Goal: Task Accomplishment & Management: Use online tool/utility

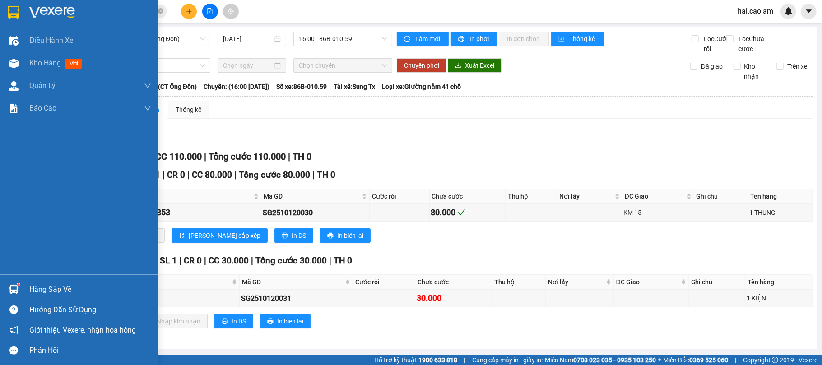
click at [51, 61] on span "Kho hàng" at bounding box center [45, 63] width 32 height 9
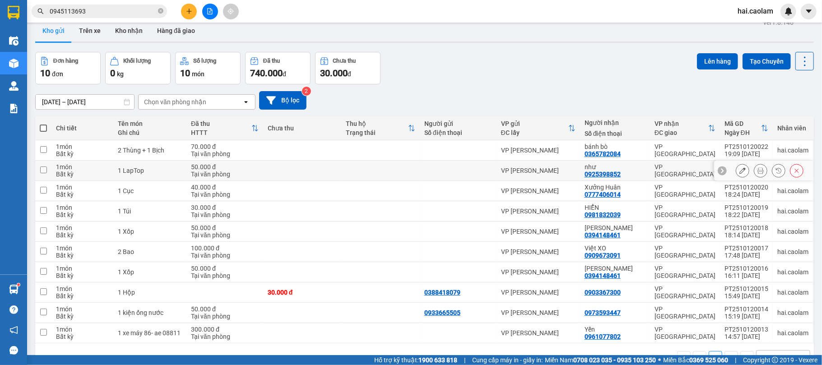
scroll to position [42, 0]
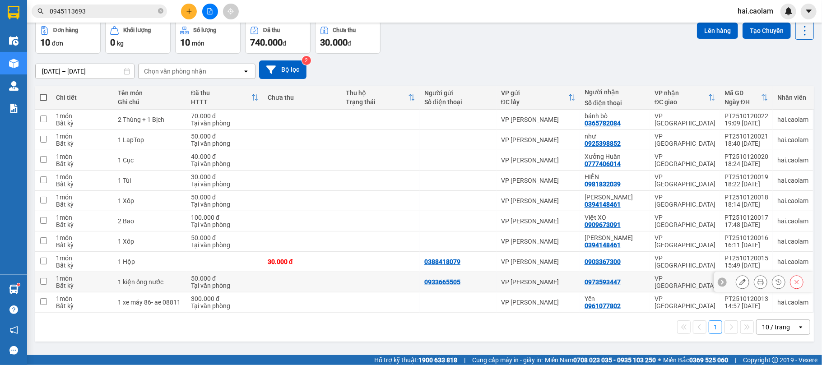
click at [166, 279] on td "1 kiện ống nước" at bounding box center [149, 282] width 73 height 20
checkbox input "true"
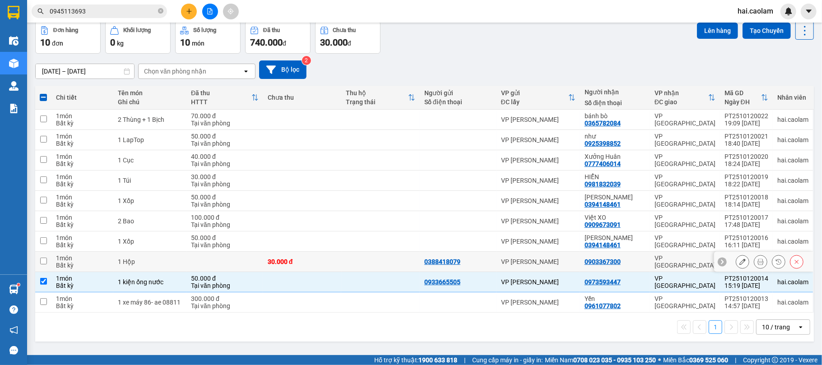
click at [182, 265] on div "1 Hộp" at bounding box center [150, 261] width 64 height 7
checkbox input "true"
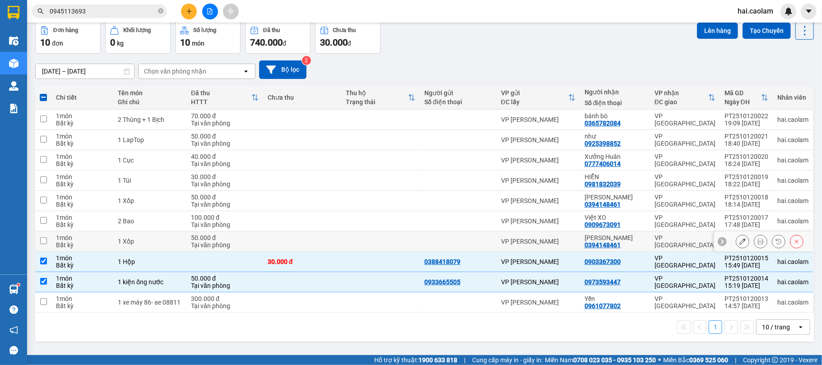
click at [410, 242] on td at bounding box center [380, 242] width 79 height 20
checkbox input "true"
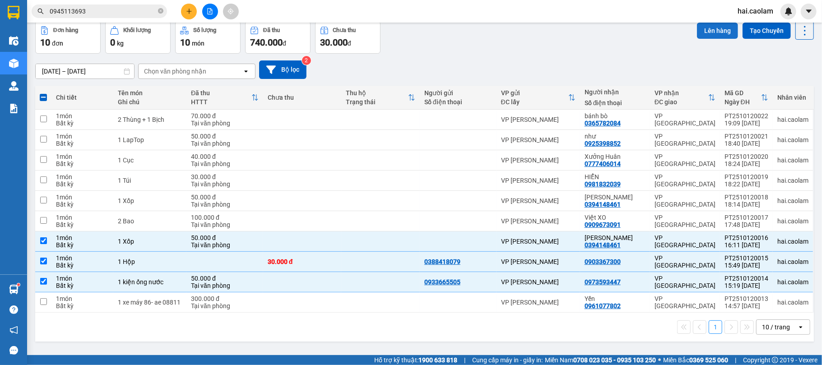
click at [708, 29] on button "Lên hàng" at bounding box center [717, 31] width 41 height 16
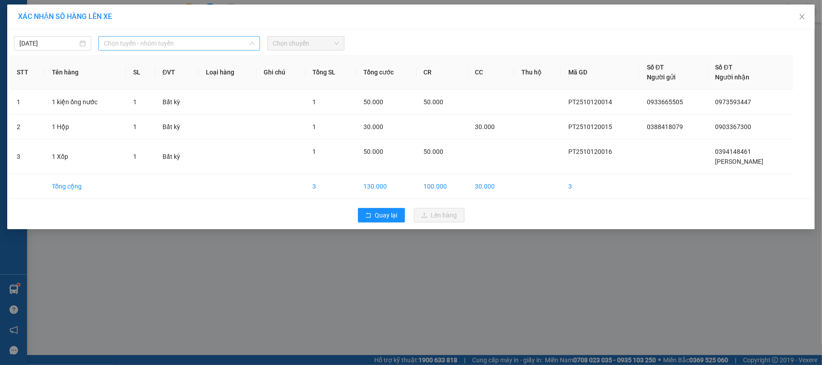
click at [191, 49] on span "Chọn tuyến - nhóm tuyến" at bounding box center [179, 44] width 151 height 14
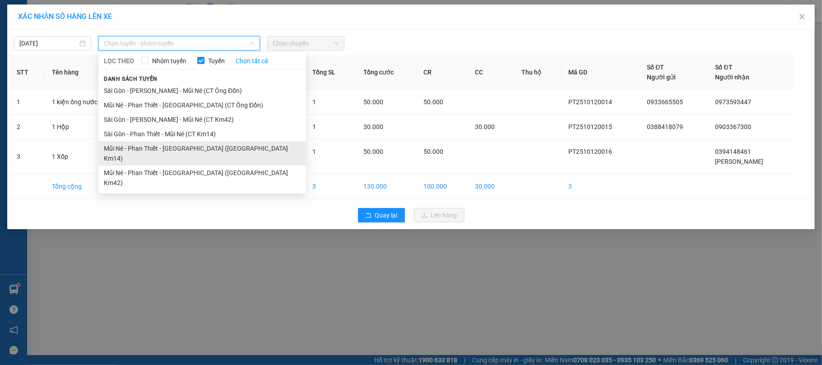
click at [237, 149] on li "Mũi Né - Phan Thiết - [GEOGRAPHIC_DATA] ([GEOGRAPHIC_DATA] Km14)" at bounding box center [202, 153] width 208 height 24
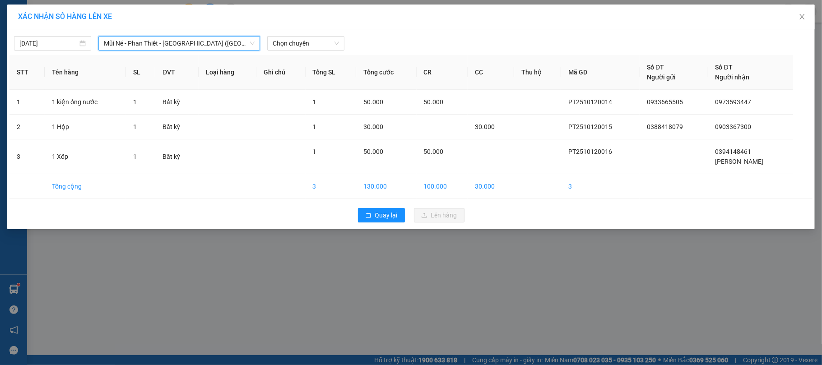
click at [335, 58] on th "Tổng SL" at bounding box center [331, 72] width 51 height 35
click at [327, 46] on span "Chọn chuyến" at bounding box center [306, 44] width 66 height 14
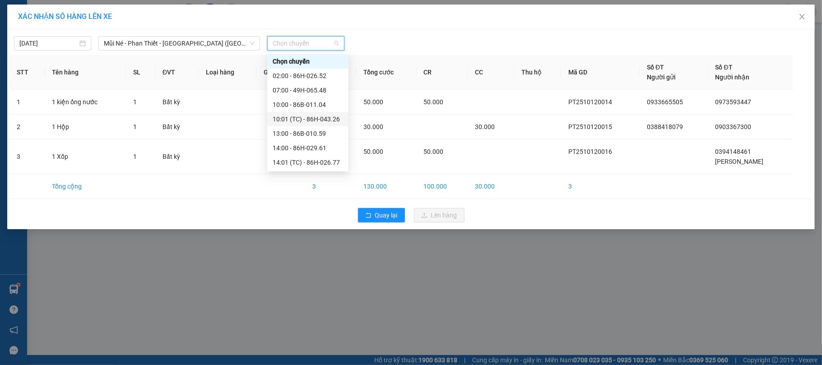
scroll to position [130, 0]
click at [315, 145] on div "17:00 - 86H-026.52" at bounding box center [308, 148] width 70 height 10
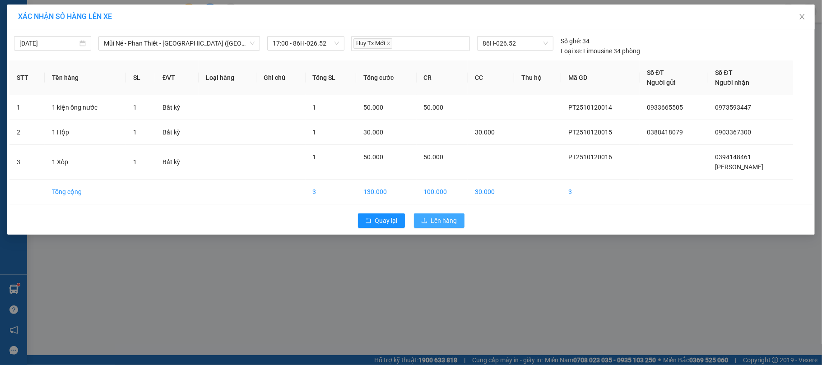
click at [454, 217] on span "Lên hàng" at bounding box center [444, 221] width 26 height 10
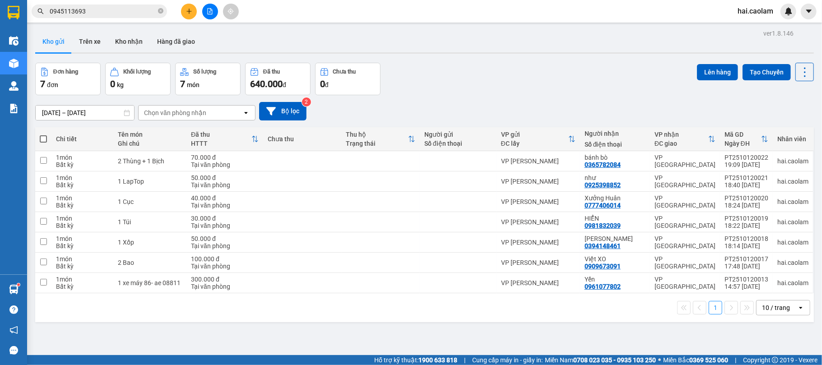
click at [209, 14] on button at bounding box center [210, 12] width 16 height 16
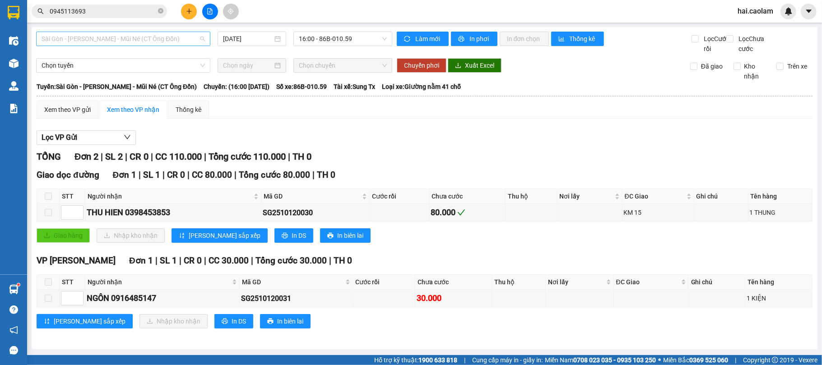
click at [174, 42] on span "Sài Gòn - [PERSON_NAME] - Mũi Né (CT Ông Đồn)" at bounding box center [123, 39] width 163 height 14
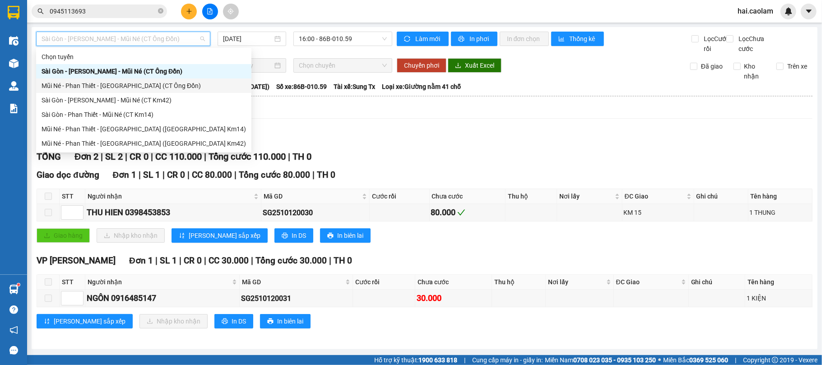
scroll to position [11, 0]
click at [159, 97] on div "Sài Gòn - [PERSON_NAME] - Mũi Né (CT Km42)" at bounding box center [144, 100] width 205 height 10
type input "[DATE]"
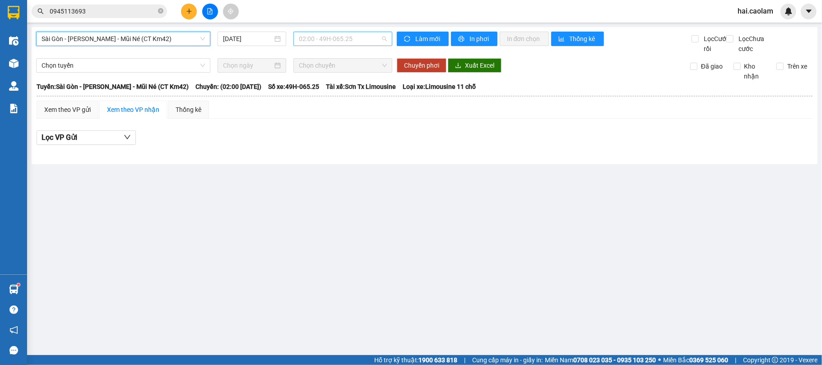
click at [345, 38] on span "02:00 - 49H-065.25" at bounding box center [343, 39] width 88 height 14
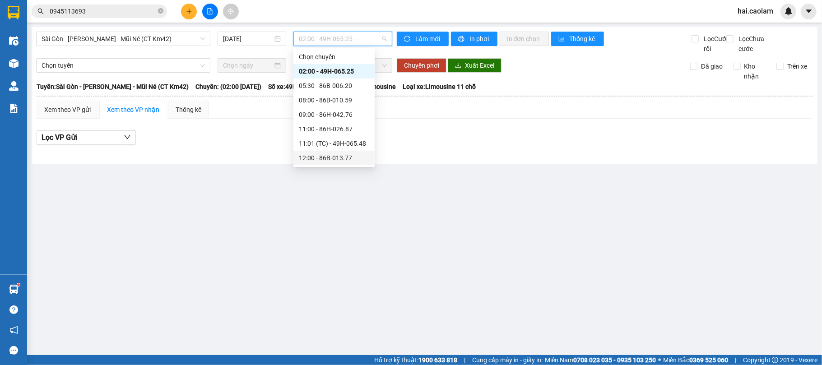
scroll to position [87, 0]
click at [353, 129] on div "18:00 - 86H-043.41" at bounding box center [334, 129] width 70 height 10
